Goal: Transaction & Acquisition: Purchase product/service

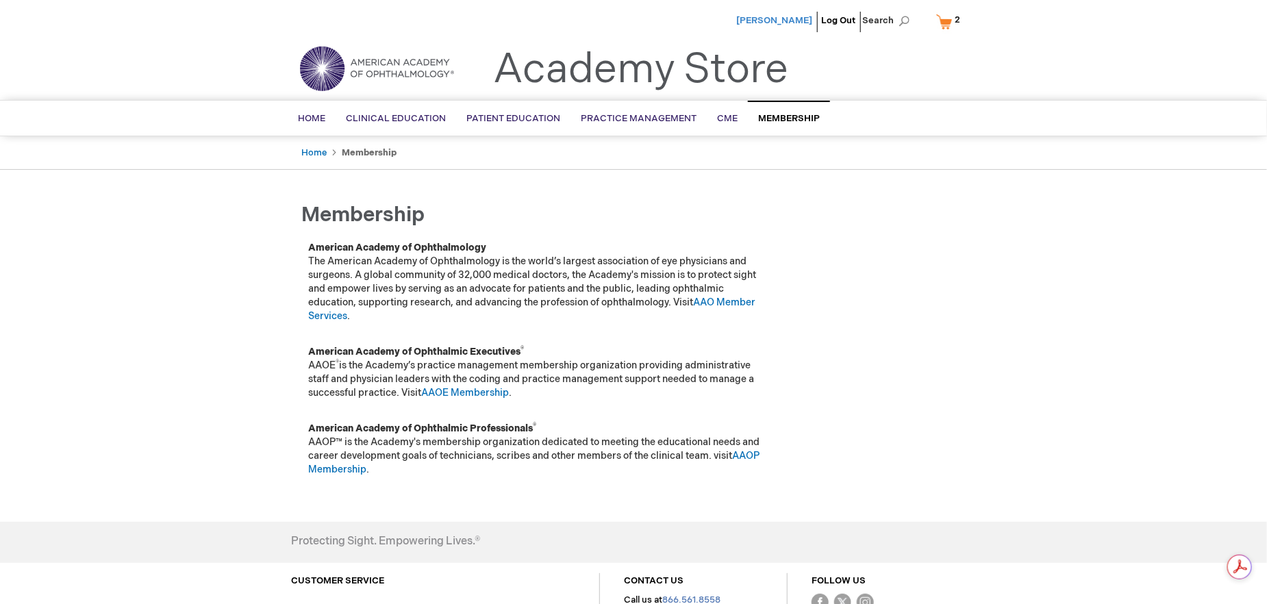
click at [779, 18] on span "Daisy Pagel" at bounding box center [774, 20] width 76 height 11
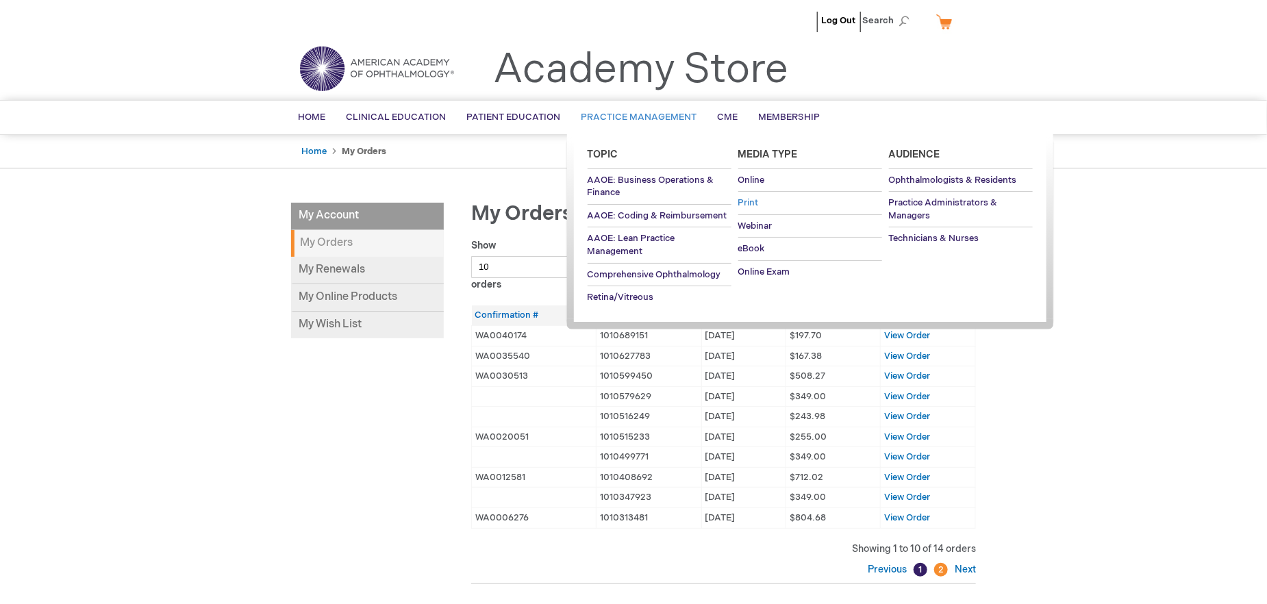
click at [751, 207] on span "Print" at bounding box center [748, 202] width 21 height 11
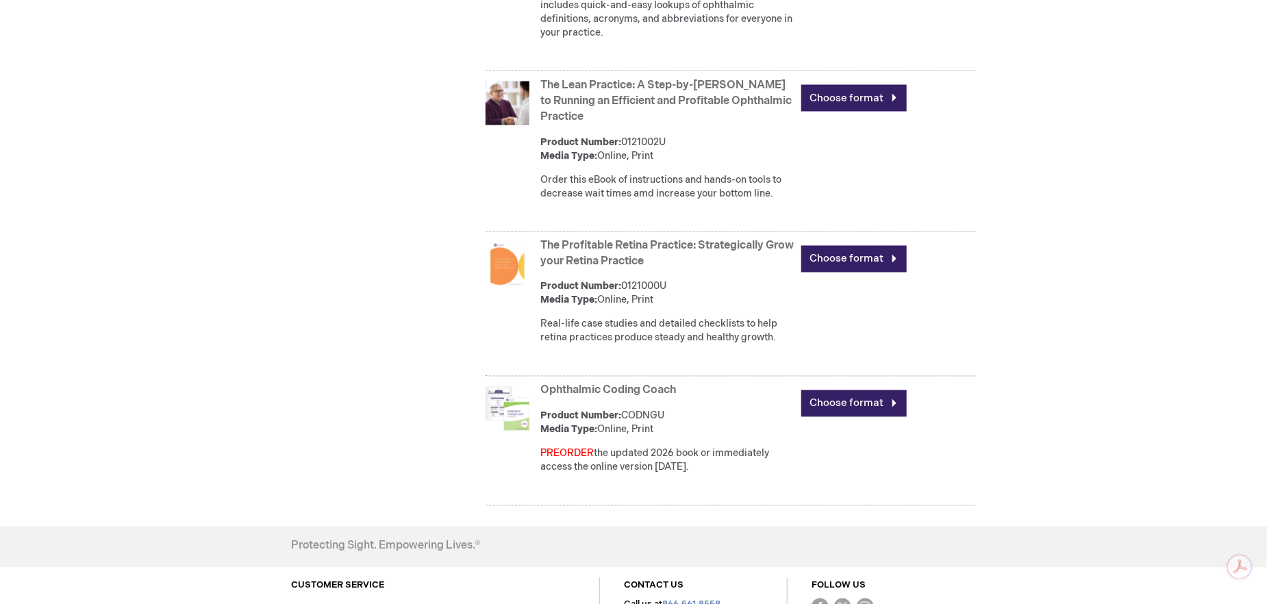
scroll to position [1219, 0]
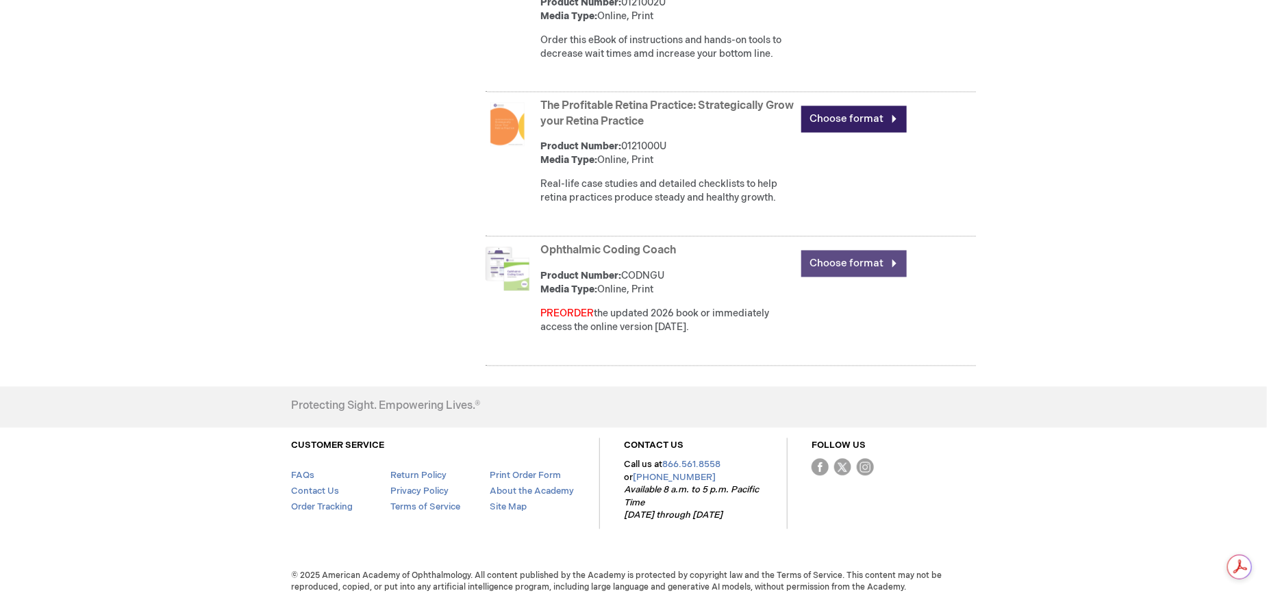
click at [847, 277] on link "Choose format" at bounding box center [853, 264] width 105 height 27
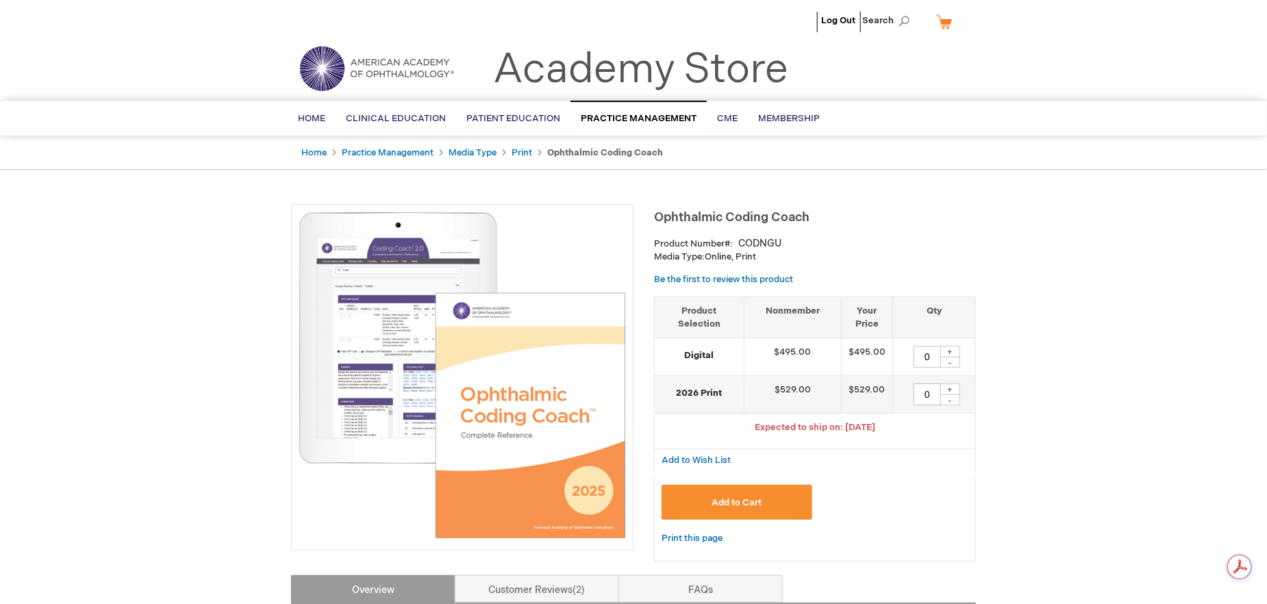
click at [949, 350] on div "+" at bounding box center [950, 352] width 21 height 12
type input "1"
click at [759, 506] on button "Add to Cart" at bounding box center [737, 502] width 151 height 35
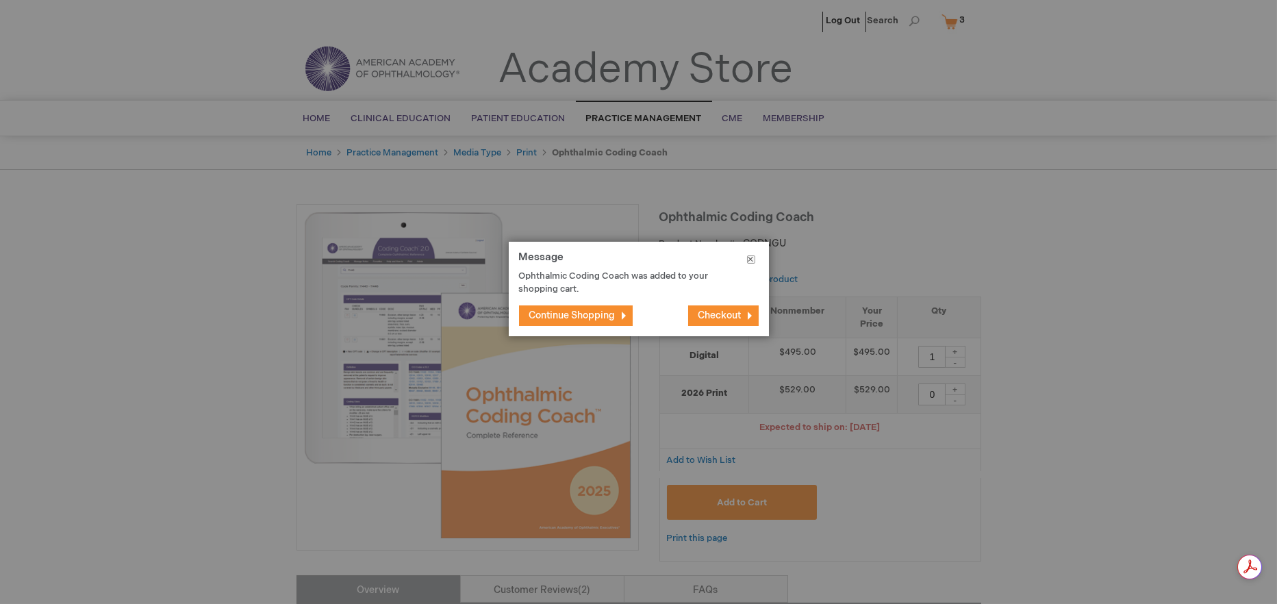
click at [748, 255] on button "Close" at bounding box center [752, 262] width 36 height 41
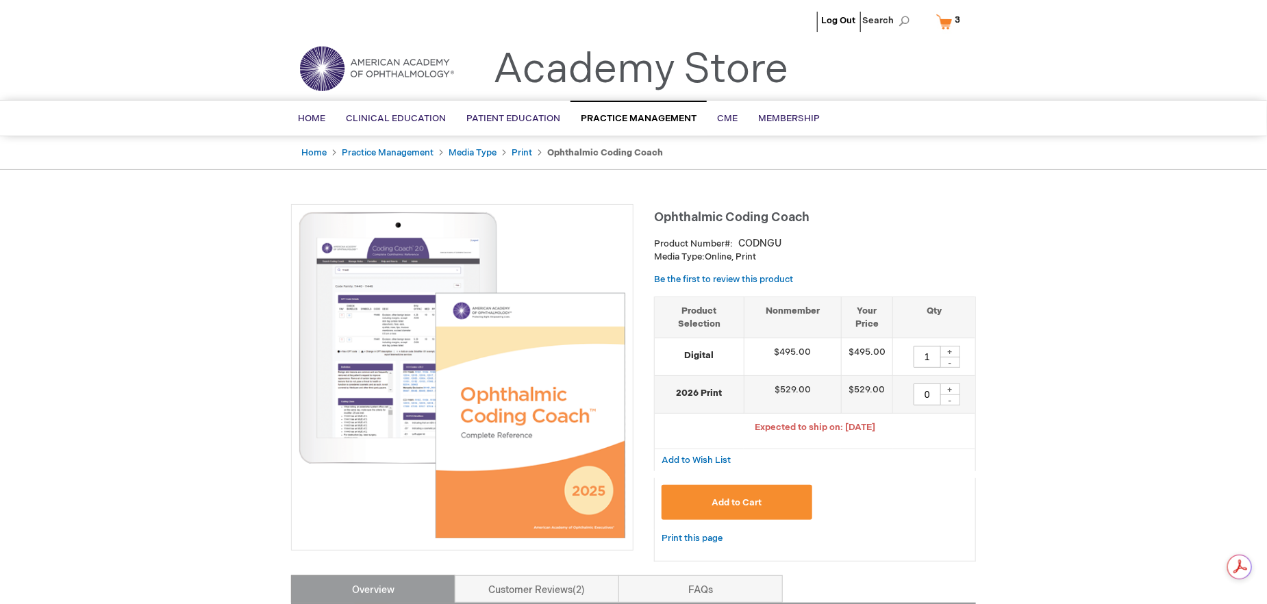
click at [958, 13] on span "3 3 items" at bounding box center [958, 20] width 10 height 16
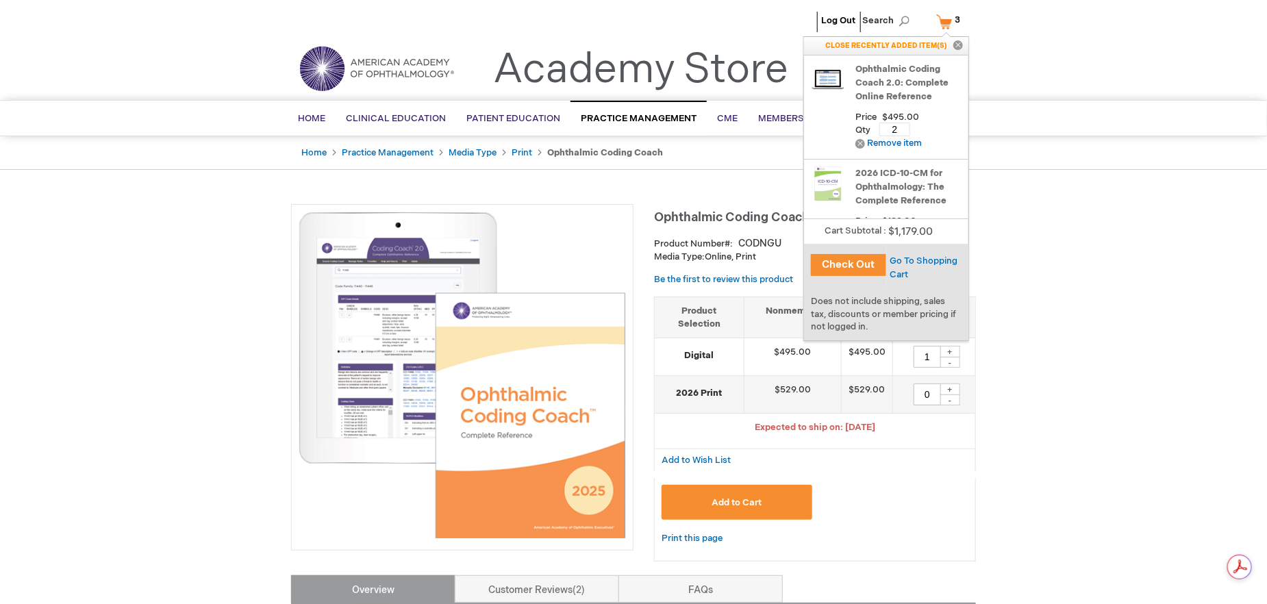
drag, startPoint x: 901, startPoint y: 127, endPoint x: 890, endPoint y: 126, distance: 10.3
click at [890, 126] on input "2" at bounding box center [895, 130] width 31 height 14
type input "1"
drag, startPoint x: 929, startPoint y: 132, endPoint x: 917, endPoint y: 151, distance: 22.4
click at [928, 133] on span "Update" at bounding box center [937, 129] width 31 height 11
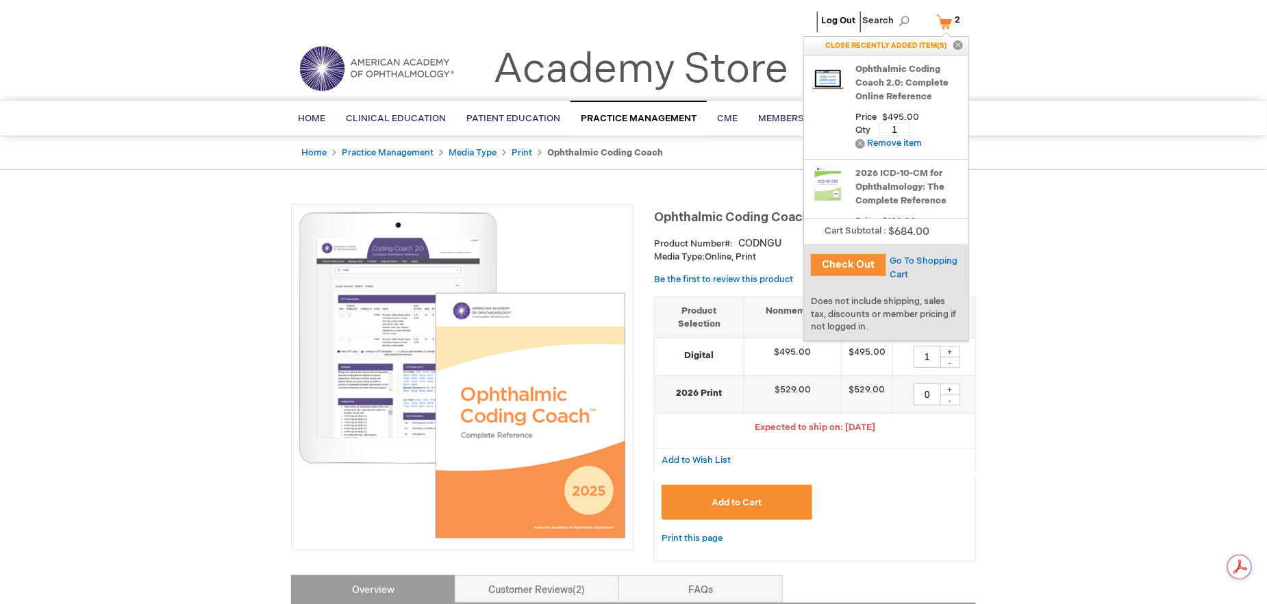
scroll to position [45, 0]
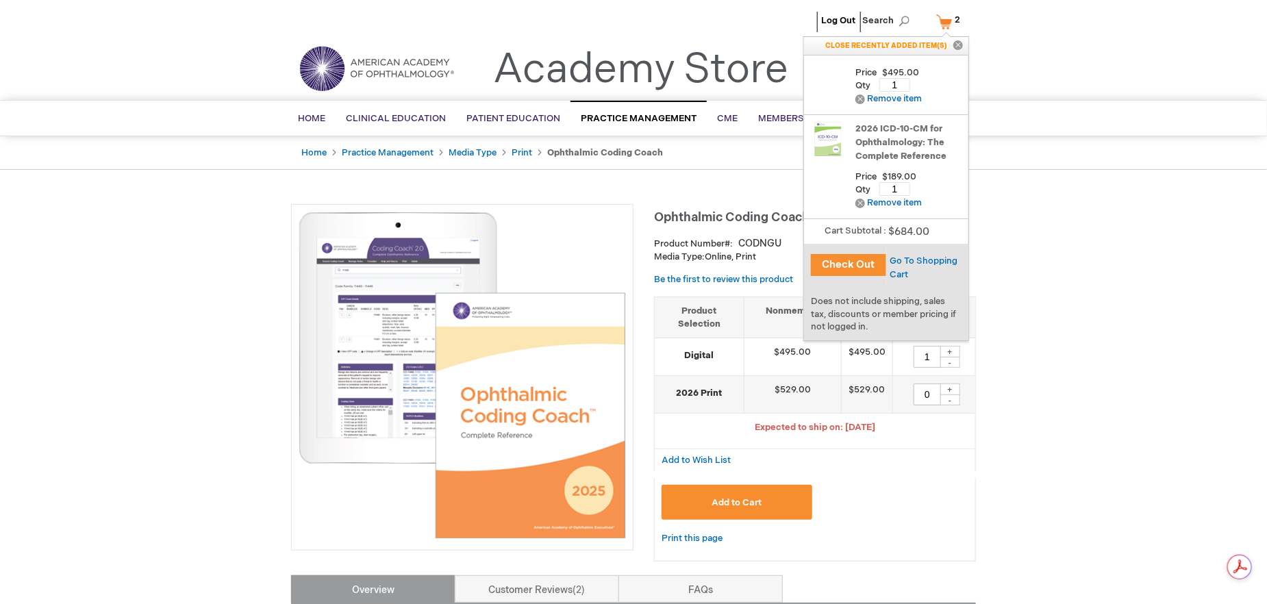
click at [956, 47] on button "Close" at bounding box center [958, 46] width 21 height 18
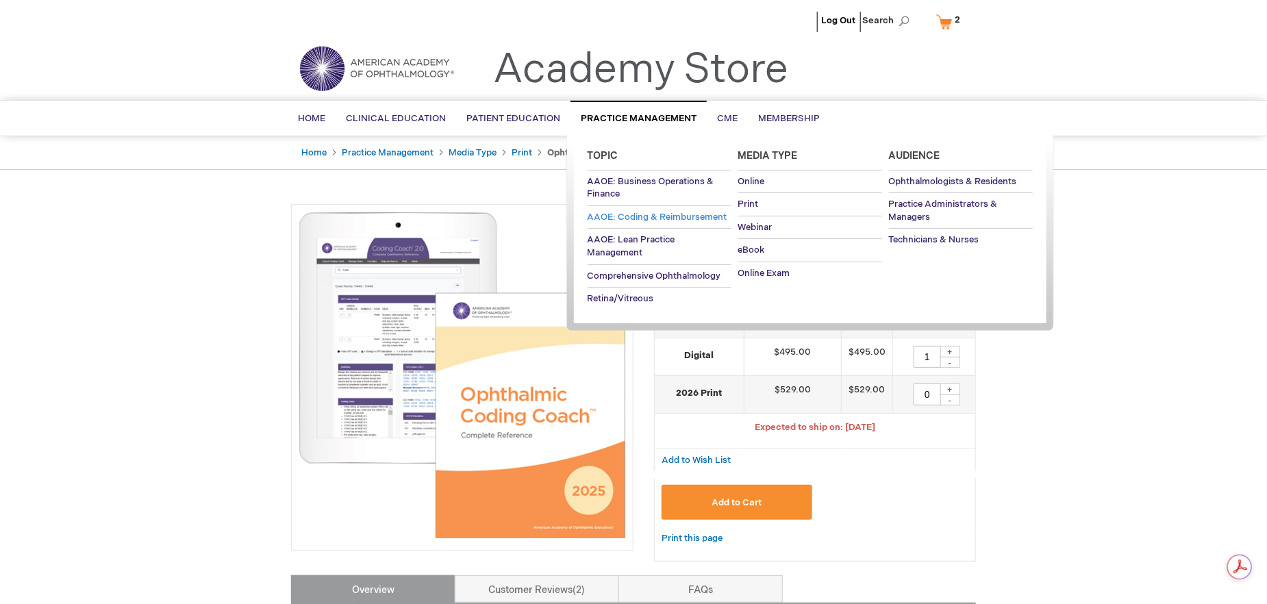
click at [643, 219] on span "AAOE: Coding & Reimbursement" at bounding box center [658, 217] width 140 height 11
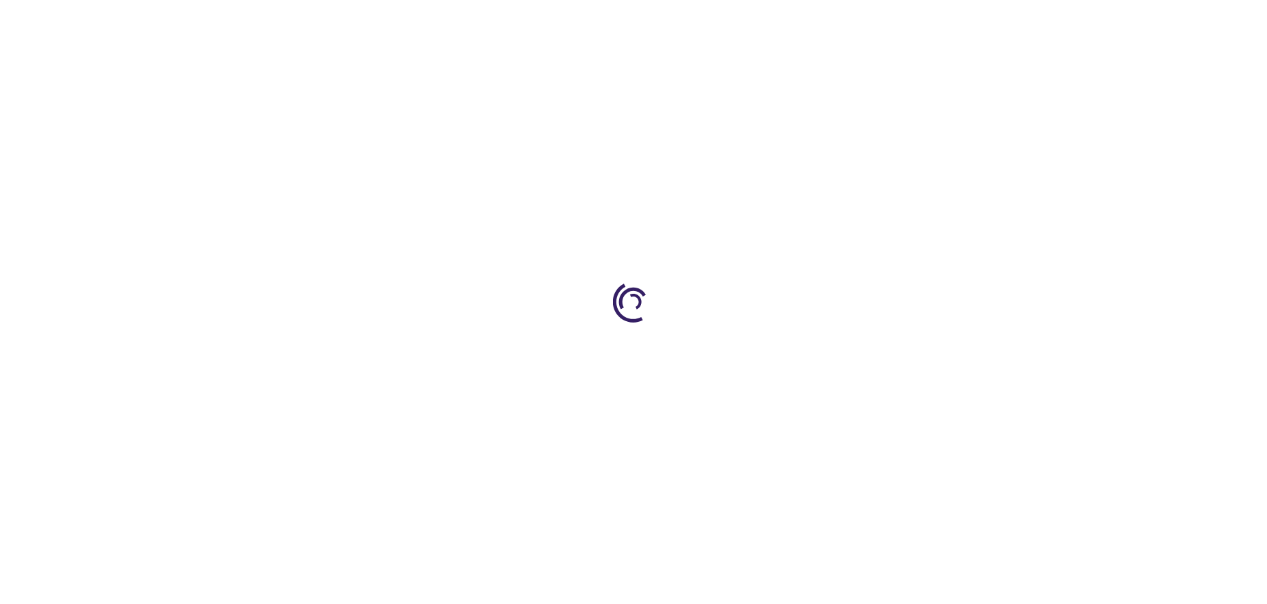
click at [643, 219] on div at bounding box center [633, 302] width 1267 height 604
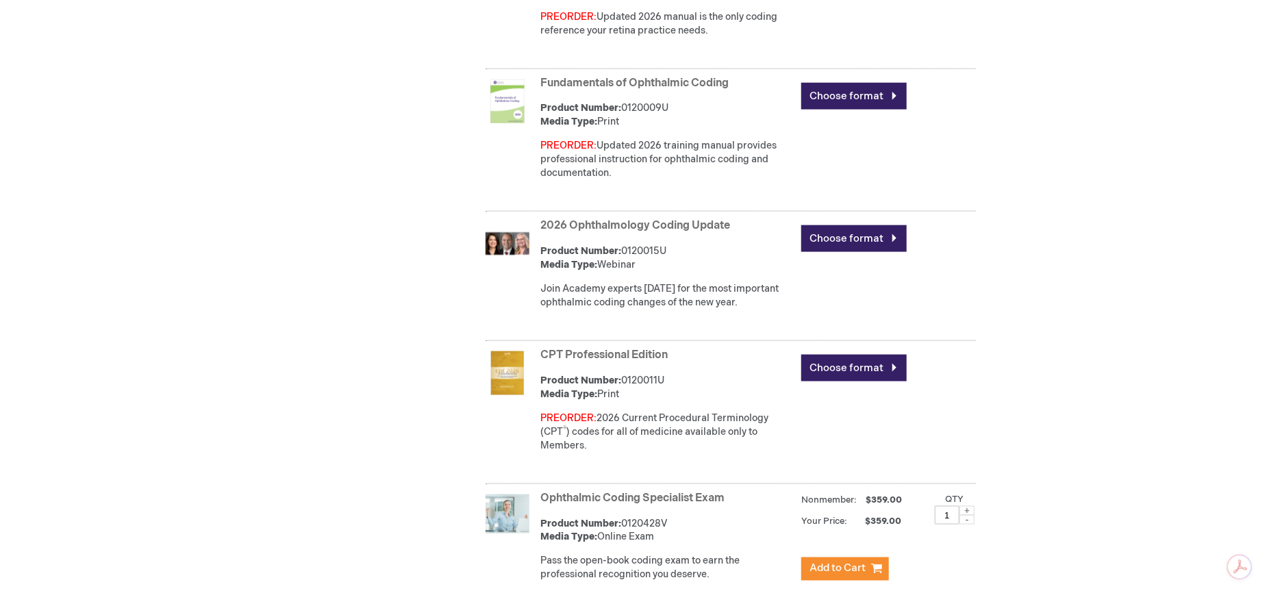
scroll to position [777, 0]
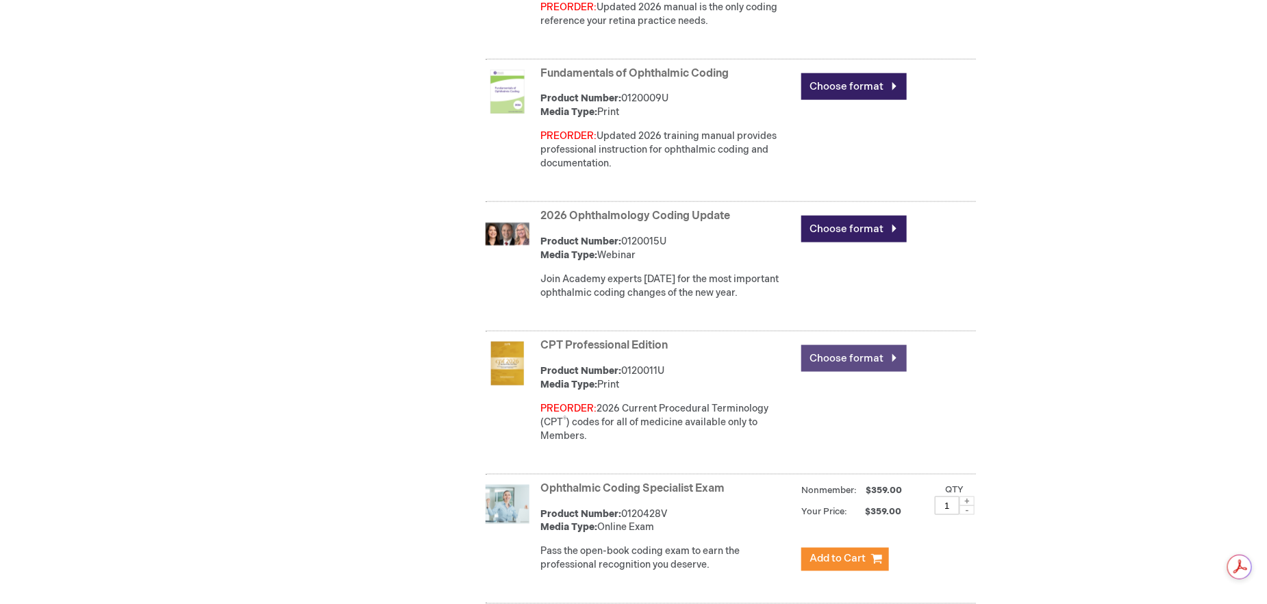
click at [837, 358] on link "Choose format" at bounding box center [853, 358] width 105 height 27
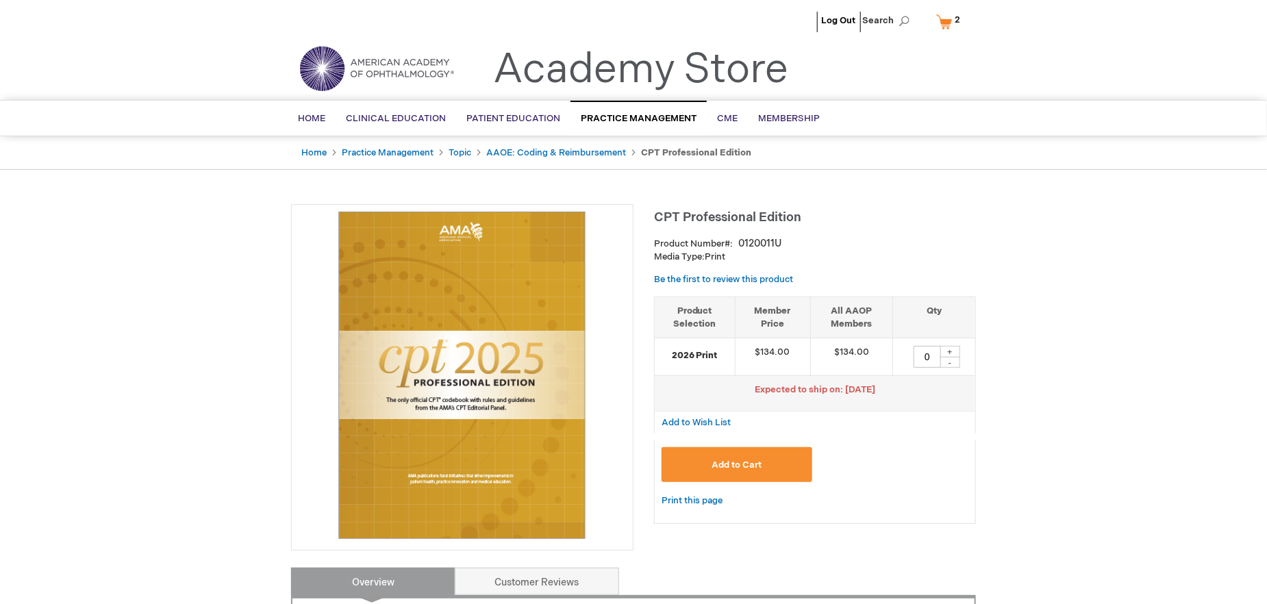
click at [951, 352] on div "+" at bounding box center [950, 352] width 21 height 12
type input "1"
click at [766, 466] on button "Add to Cart" at bounding box center [737, 464] width 151 height 35
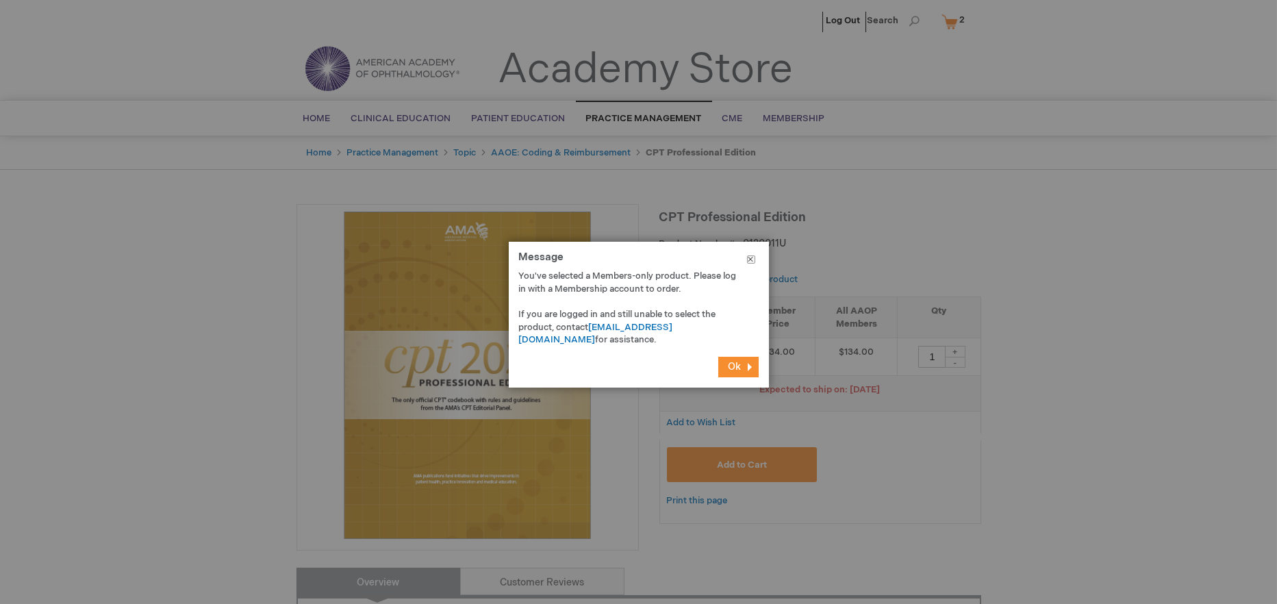
click at [750, 260] on button "Close" at bounding box center [752, 262] width 36 height 41
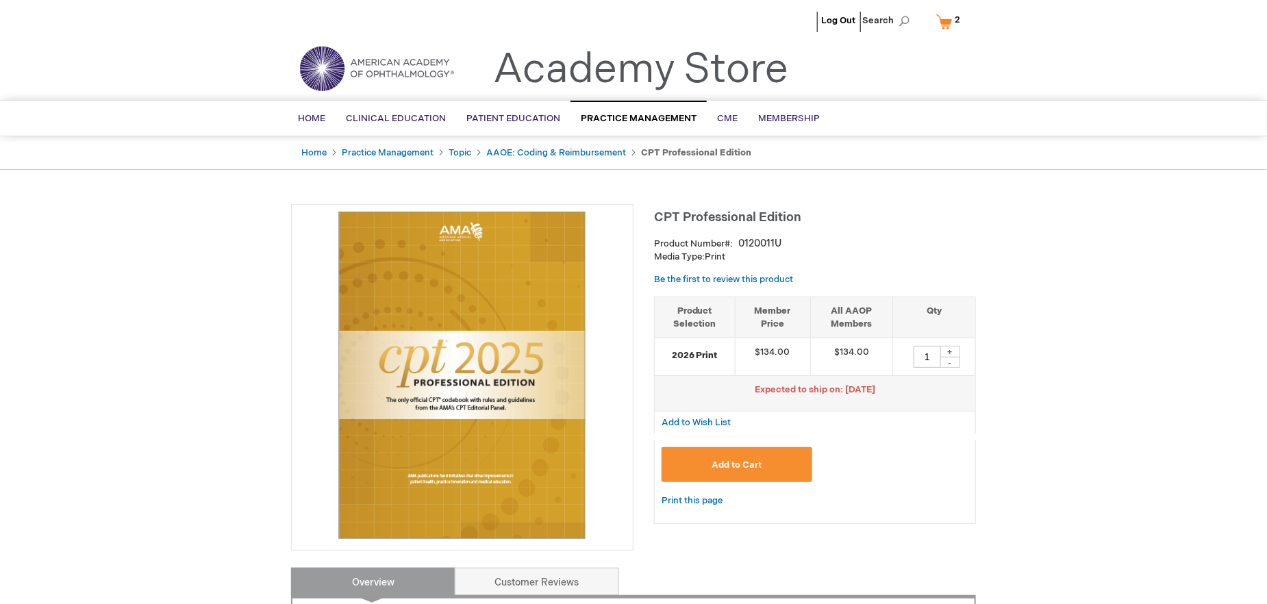
click at [956, 21] on span "2" at bounding box center [957, 19] width 5 height 11
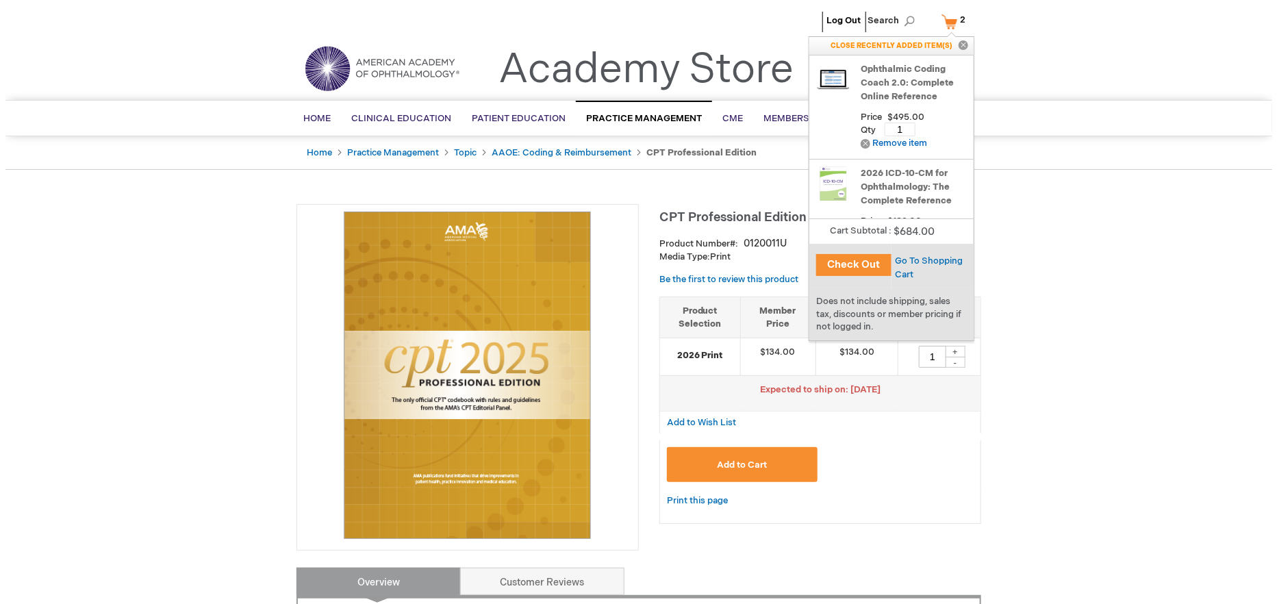
scroll to position [45, 0]
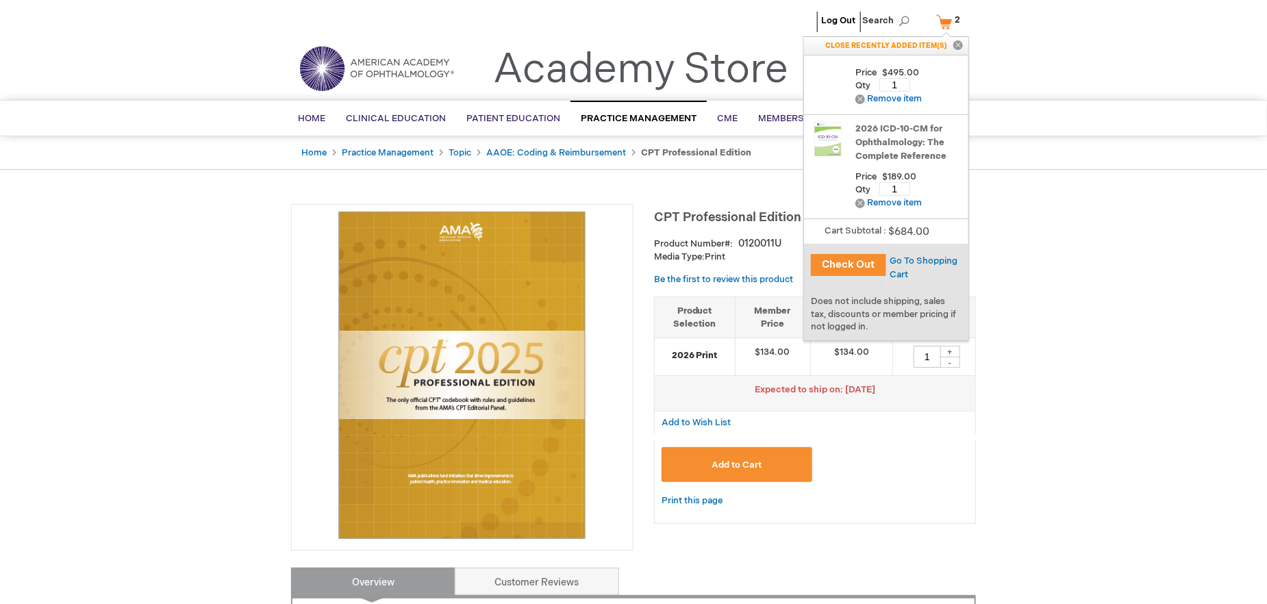
click at [956, 45] on button "Close" at bounding box center [958, 46] width 21 height 18
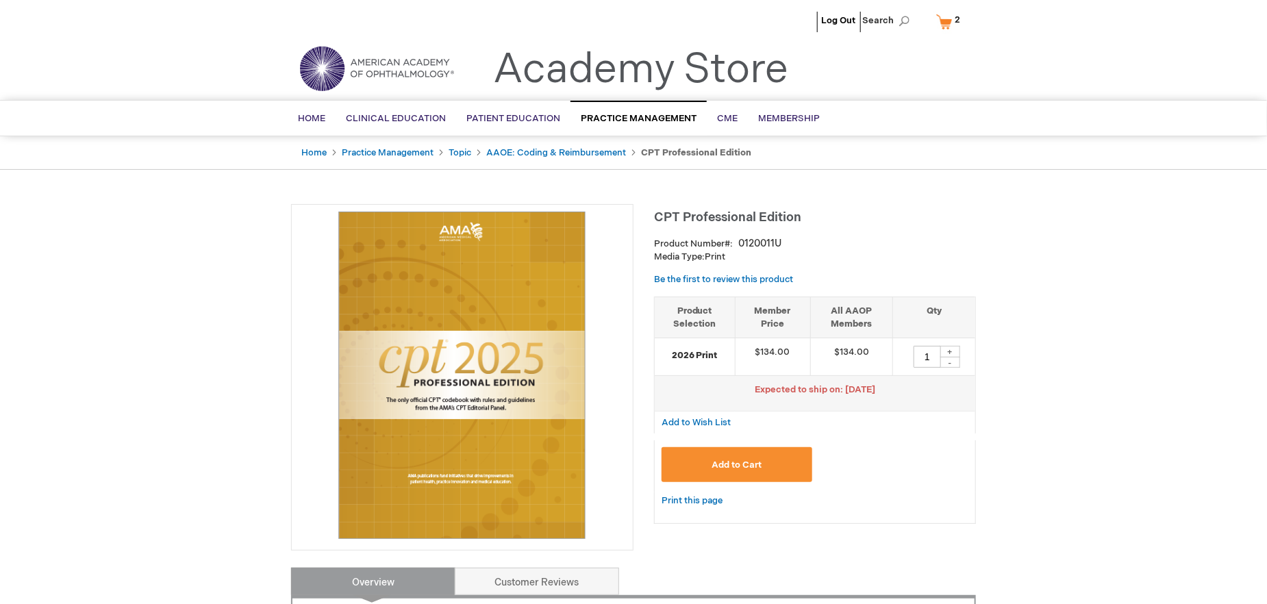
click at [951, 18] on link "My Cart 2 2 items" at bounding box center [952, 22] width 36 height 24
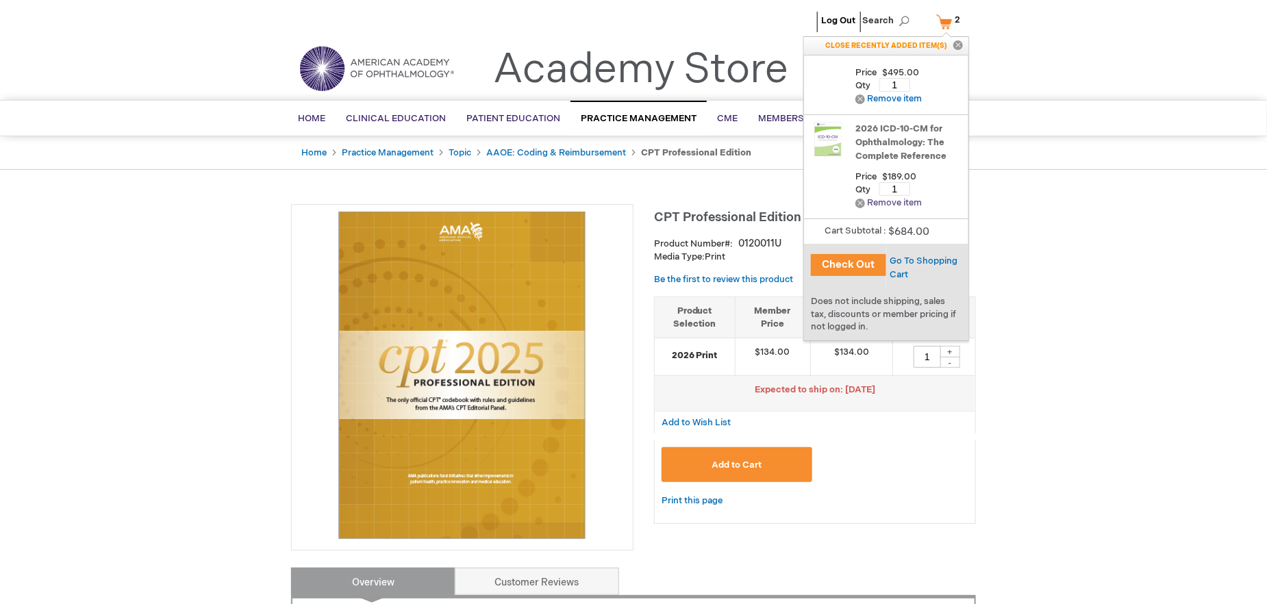
click at [880, 202] on link "Remove Remove item" at bounding box center [889, 203] width 66 height 10
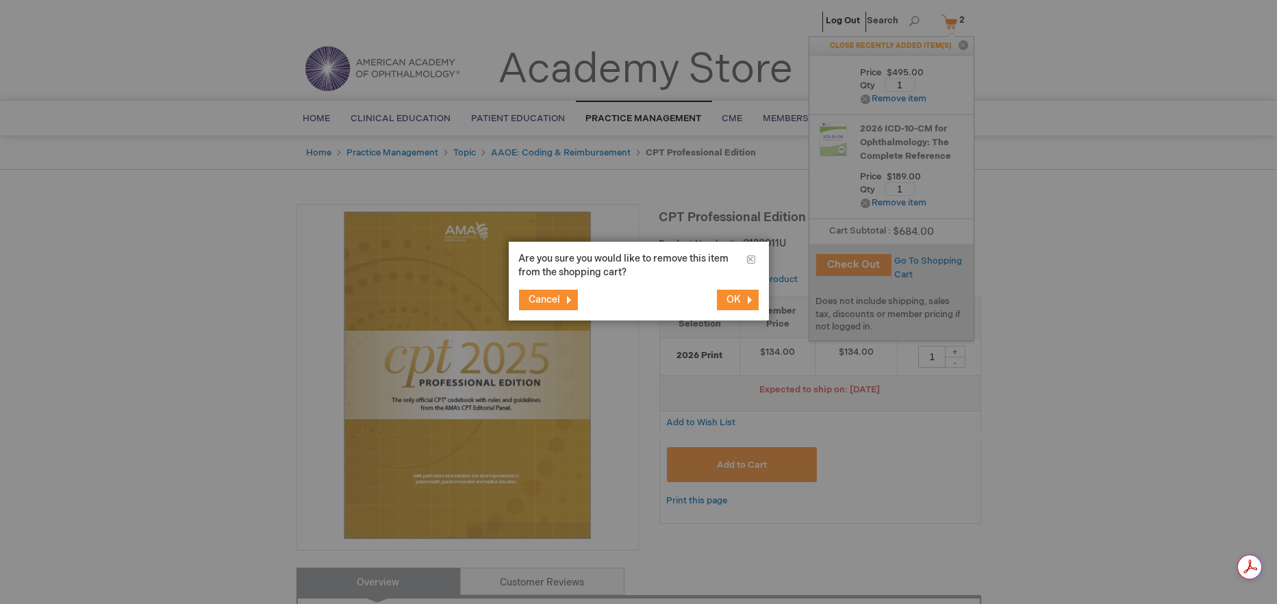
click at [730, 296] on span "OK" at bounding box center [734, 300] width 14 height 12
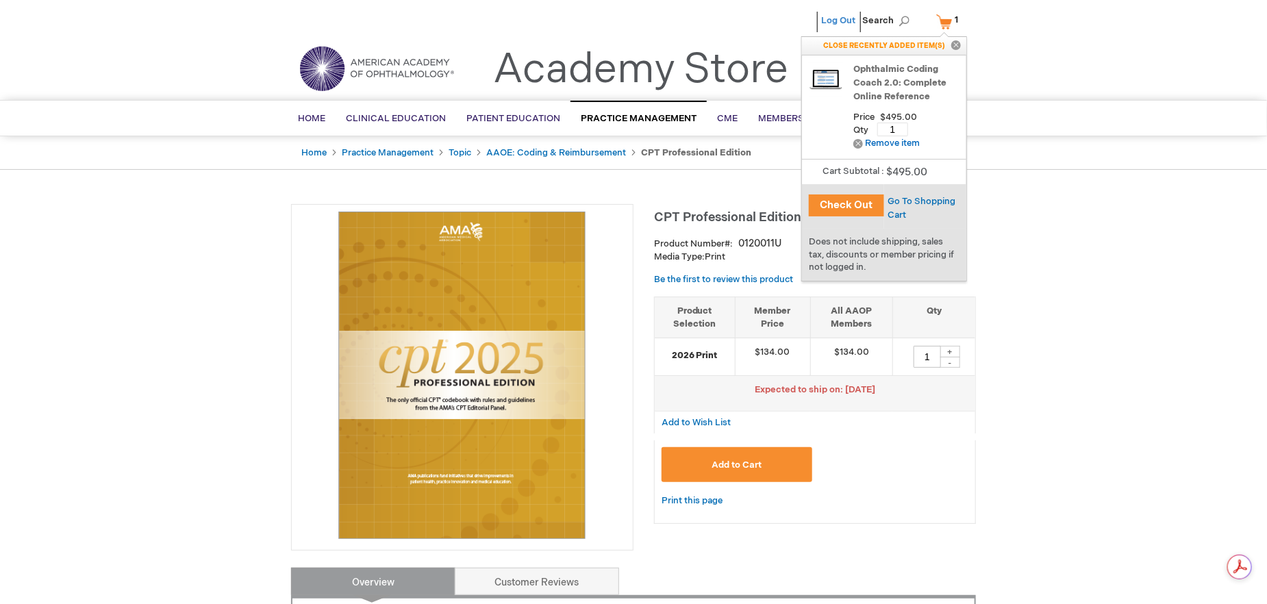
click at [838, 17] on link "Log Out" at bounding box center [838, 20] width 34 height 11
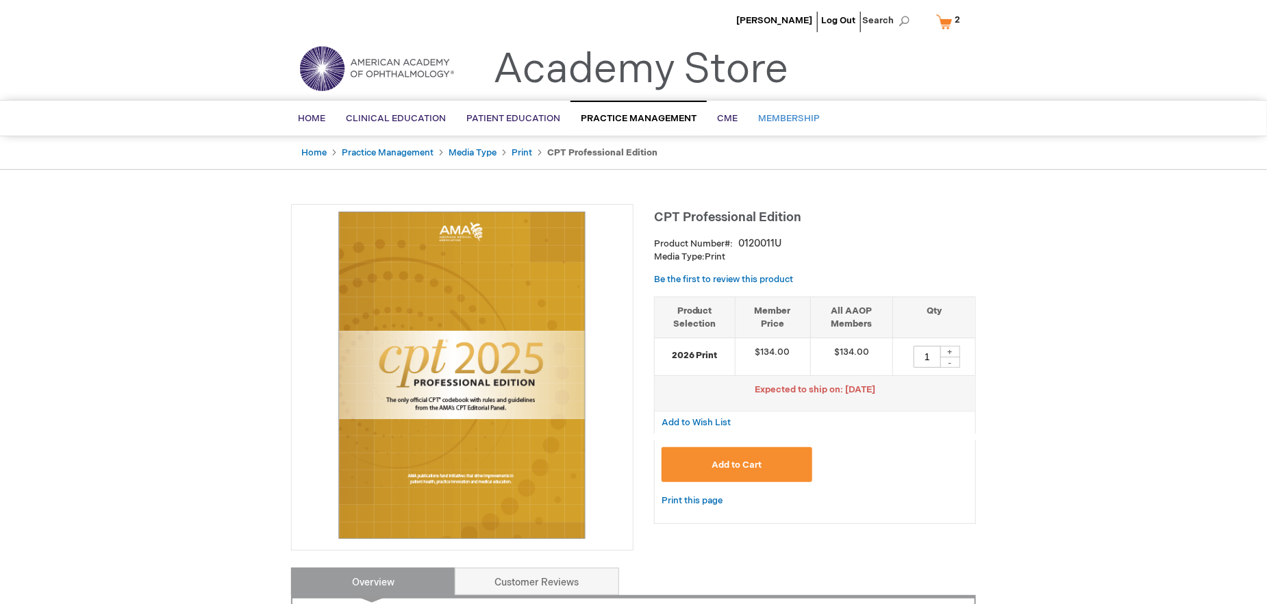
click at [769, 114] on span "Membership" at bounding box center [789, 118] width 62 height 11
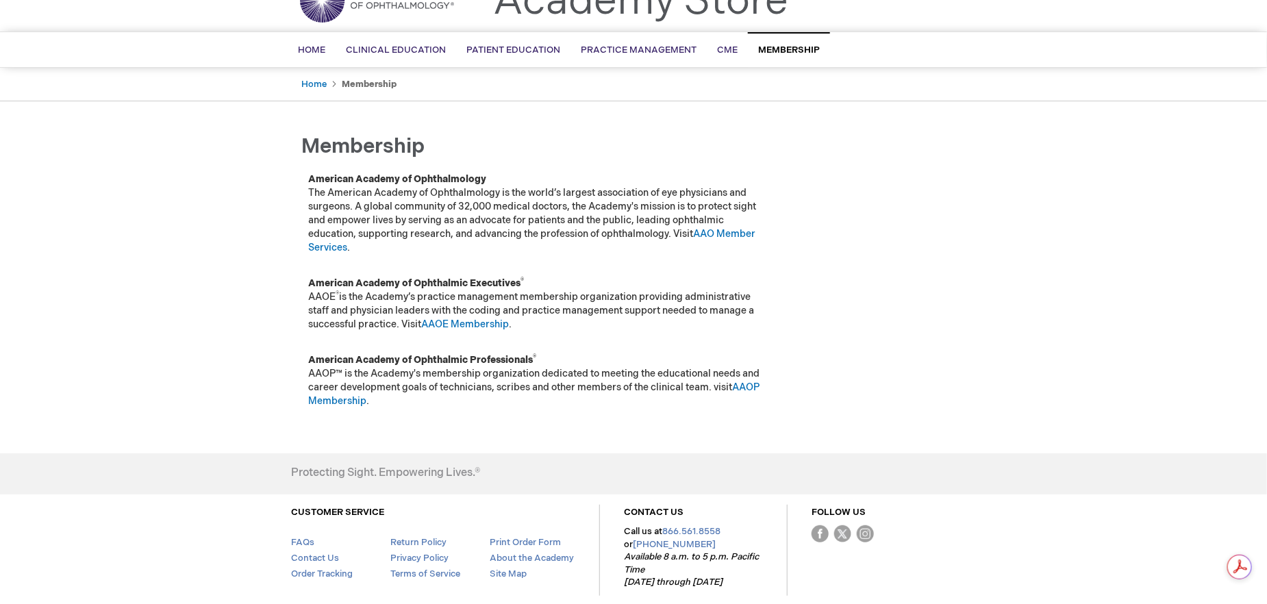
scroll to position [135, 0]
